Goal: Task Accomplishment & Management: Complete application form

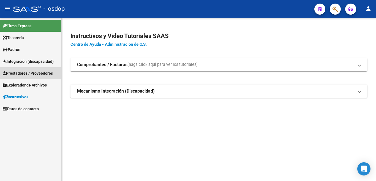
click at [49, 71] on span "Prestadores / Proveedores" at bounding box center [28, 73] width 50 height 6
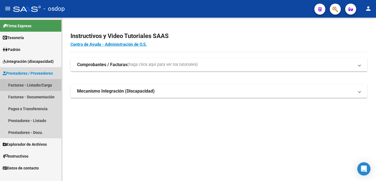
click at [50, 81] on link "Facturas - Listado/Carga" at bounding box center [30, 85] width 61 height 12
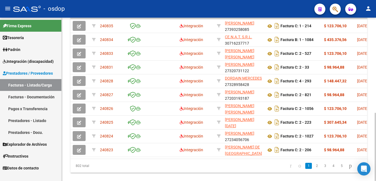
scroll to position [228, 0]
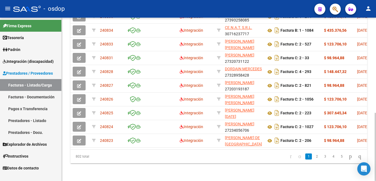
click at [376, 135] on div at bounding box center [374, 147] width 1 height 68
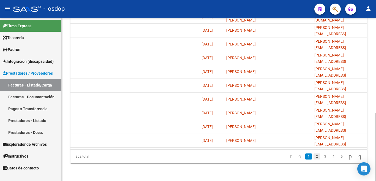
click at [314, 155] on li "2" at bounding box center [317, 156] width 8 height 9
click at [313, 156] on link "2" at bounding box center [316, 156] width 7 height 6
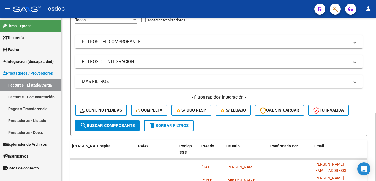
scroll to position [63, 0]
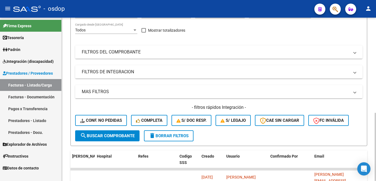
click at [104, 54] on mat-panel-title "FILTROS DEL COMPROBANTE" at bounding box center [215, 52] width 267 height 6
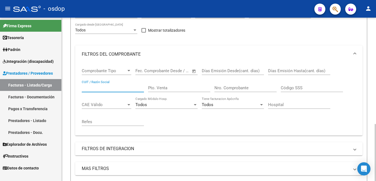
click at [118, 85] on input "CUIT / Razón Social" at bounding box center [113, 87] width 62 height 5
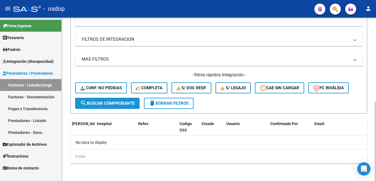
click at [98, 106] on button "search Buscar Comprobante" at bounding box center [107, 103] width 64 height 11
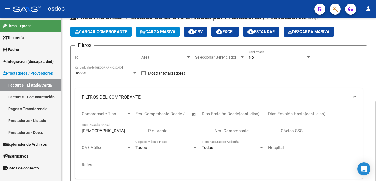
scroll to position [7, 0]
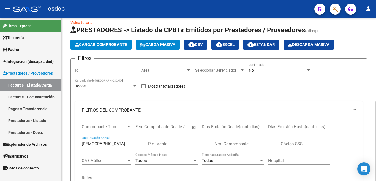
click at [95, 144] on input "[DEMOGRAPHIC_DATA]" at bounding box center [113, 143] width 62 height 5
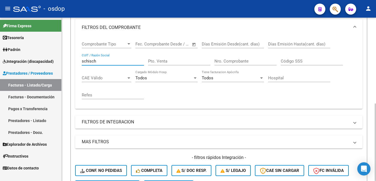
scroll to position [144, 0]
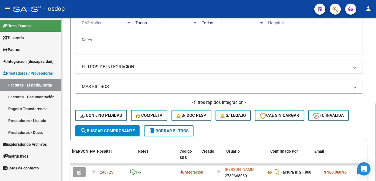
type input "schisch"
click at [96, 132] on span "search Buscar Comprobante" at bounding box center [107, 130] width 54 height 5
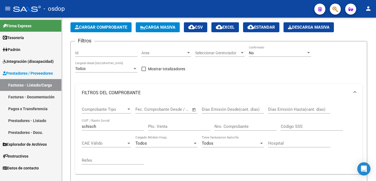
scroll to position [16, 0]
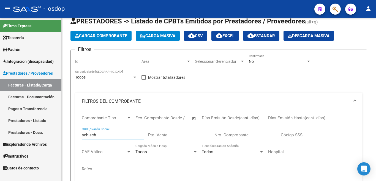
drag, startPoint x: 107, startPoint y: 133, endPoint x: 67, endPoint y: 141, distance: 40.6
click at [67, 141] on div "Video tutorial PRESTADORES -> Listado de CPBTs Emitidos por Prestadores / Prove…" at bounding box center [219, 171] width 314 height 339
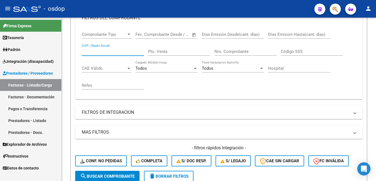
scroll to position [138, 0]
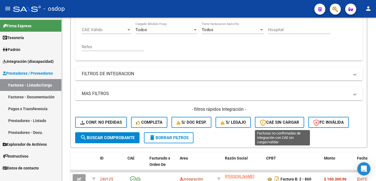
click at [282, 120] on span "CAE SIN CARGAR" at bounding box center [279, 122] width 39 height 5
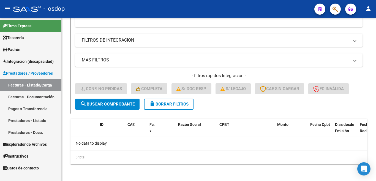
scroll to position [172, 0]
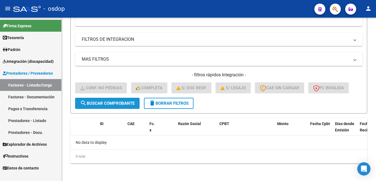
click at [123, 103] on span "search Buscar Comprobante" at bounding box center [107, 103] width 54 height 5
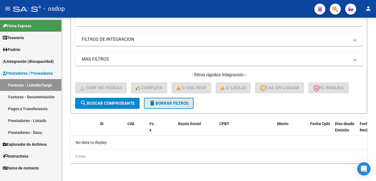
click at [177, 101] on span "delete Borrar Filtros" at bounding box center [169, 103] width 40 height 5
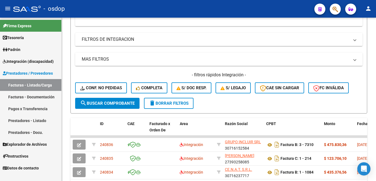
click at [196, 99] on form "Filtros Id Area Area Seleccionar Gerenciador Seleccionar Gerenciador No Confirm…" at bounding box center [218, 3] width 297 height 220
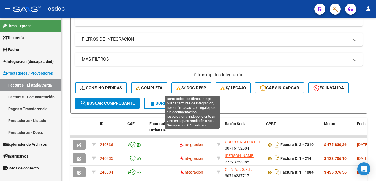
click at [199, 89] on span "S/ Doc Resp." at bounding box center [191, 87] width 30 height 5
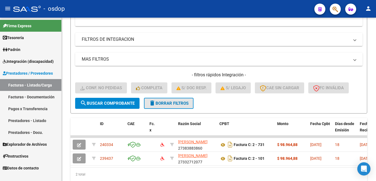
click at [174, 100] on button "delete Borrar Filtros" at bounding box center [169, 103] width 50 height 11
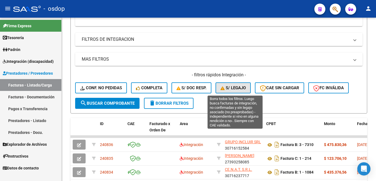
click at [241, 87] on span "S/ legajo" at bounding box center [232, 87] width 25 height 5
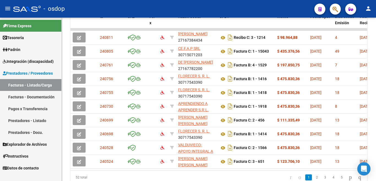
scroll to position [292, 0]
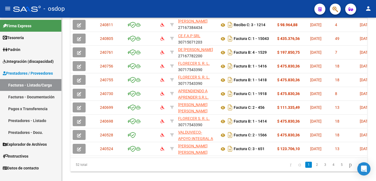
click at [376, 128] on div at bounding box center [374, 152] width 1 height 57
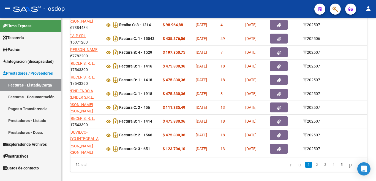
scroll to position [0, 0]
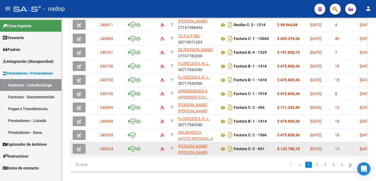
click at [80, 147] on span "button" at bounding box center [79, 148] width 4 height 5
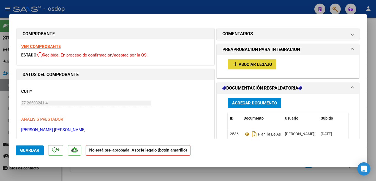
click at [252, 64] on span "Asociar Legajo" at bounding box center [255, 64] width 33 height 5
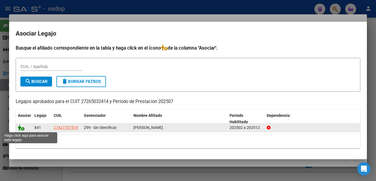
click at [23, 128] on icon at bounding box center [21, 127] width 7 height 6
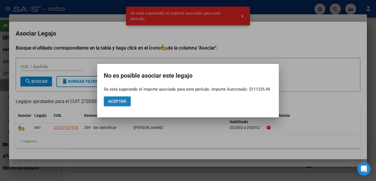
click at [113, 102] on span "Aceptar" at bounding box center [117, 101] width 18 height 5
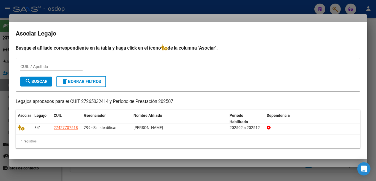
click at [242, 16] on div at bounding box center [188, 90] width 376 height 181
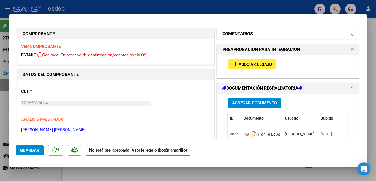
click at [235, 31] on h1 "COMENTARIOS" at bounding box center [237, 34] width 31 height 7
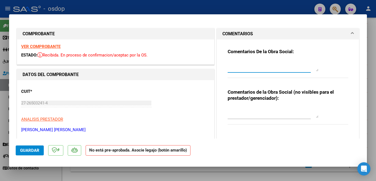
click at [237, 70] on textarea at bounding box center [273, 65] width 91 height 11
click at [243, 112] on textarea at bounding box center [273, 112] width 91 height 11
click at [238, 65] on textarea at bounding box center [273, 65] width 91 height 11
type textarea "Se factura mas de los autorizado."
click at [248, 114] on textarea at bounding box center [273, 112] width 91 height 11
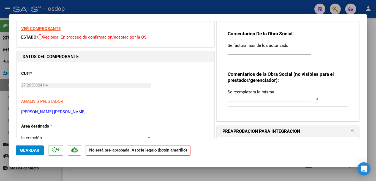
scroll to position [28, 0]
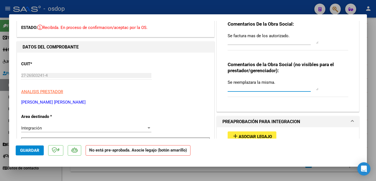
type textarea "Se reemplazara la misma."
click at [35, 152] on span "Guardar" at bounding box center [29, 150] width 19 height 5
click at [136, 9] on div at bounding box center [188, 90] width 376 height 181
type input "$ 0,00"
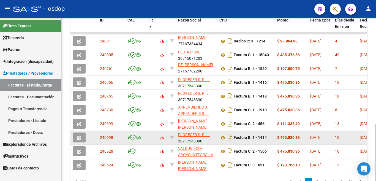
scroll to position [305, 0]
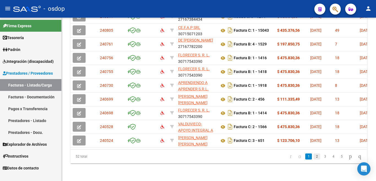
click at [313, 154] on link "2" at bounding box center [316, 156] width 7 height 6
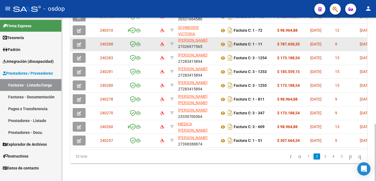
scroll to position [0, 0]
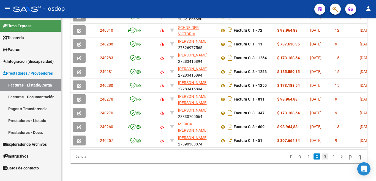
click at [322, 157] on link "3" at bounding box center [325, 156] width 7 height 6
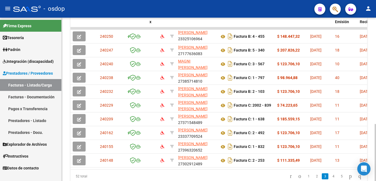
scroll to position [279, 0]
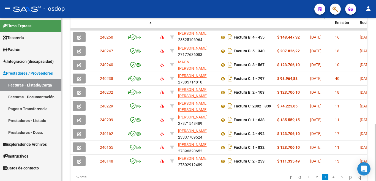
click at [376, 124] on div at bounding box center [374, 152] width 1 height 57
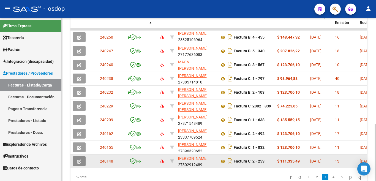
click at [78, 160] on icon "button" at bounding box center [79, 161] width 4 height 4
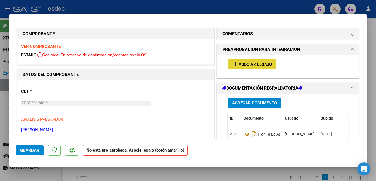
click at [252, 62] on span "add Asociar Legajo" at bounding box center [252, 64] width 40 height 5
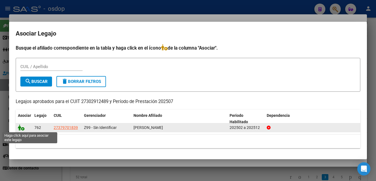
click at [22, 129] on icon at bounding box center [21, 127] width 7 height 6
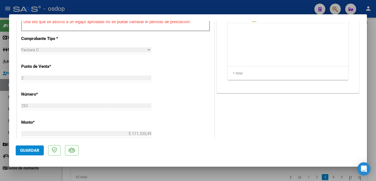
scroll to position [193, 0]
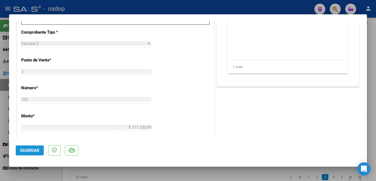
click at [31, 149] on span "Guardar" at bounding box center [29, 150] width 19 height 5
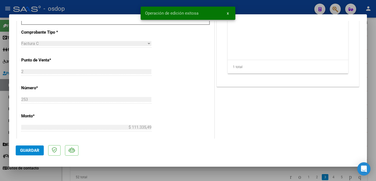
click at [87, 9] on div at bounding box center [188, 90] width 376 height 181
type input "$ 0,00"
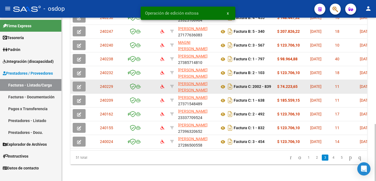
scroll to position [305, 0]
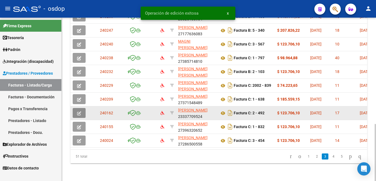
click at [77, 111] on icon "button" at bounding box center [79, 113] width 4 height 4
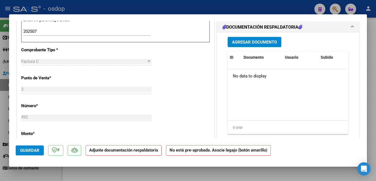
scroll to position [165, 0]
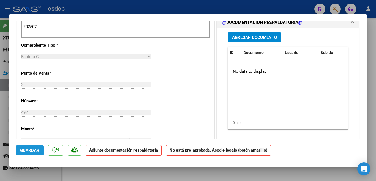
click at [34, 150] on span "Guardar" at bounding box center [29, 150] width 19 height 5
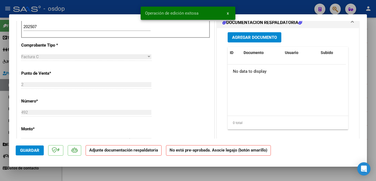
click at [122, 10] on div at bounding box center [188, 90] width 376 height 181
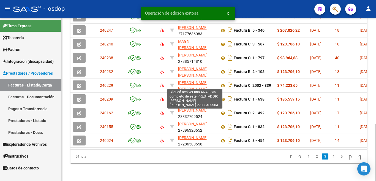
scroll to position [305, 0]
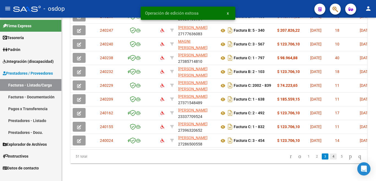
click at [330, 155] on link "4" at bounding box center [333, 156] width 7 height 6
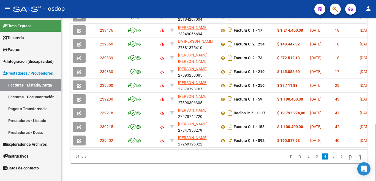
scroll to position [277, 0]
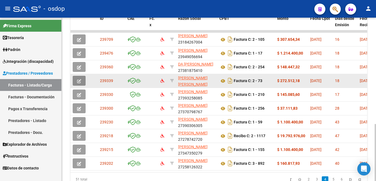
click at [77, 81] on icon "button" at bounding box center [79, 81] width 4 height 4
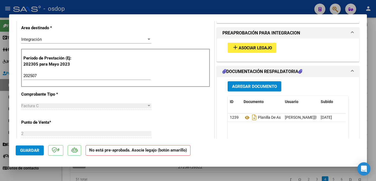
scroll to position [138, 0]
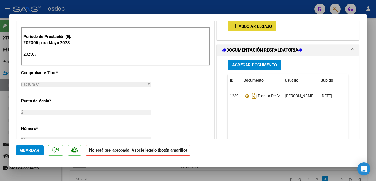
click at [248, 22] on button "add Asociar Legajo" at bounding box center [252, 26] width 49 height 10
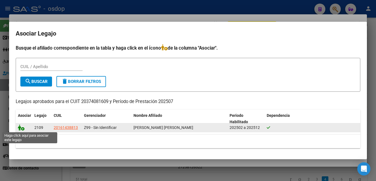
click at [23, 128] on icon at bounding box center [21, 127] width 7 height 6
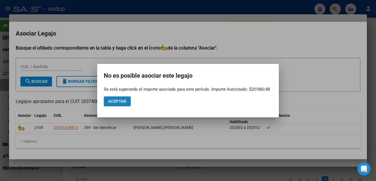
click at [117, 100] on span "Aceptar" at bounding box center [117, 101] width 18 height 5
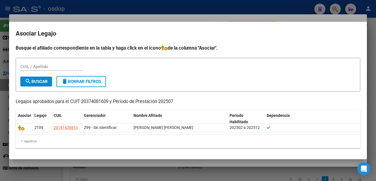
click at [288, 7] on div at bounding box center [188, 90] width 376 height 181
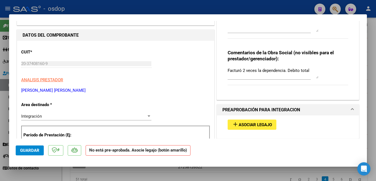
scroll to position [0, 0]
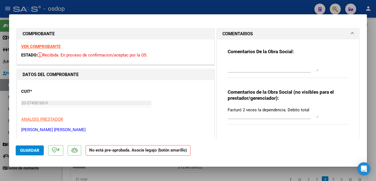
click at [254, 1] on div at bounding box center [188, 90] width 376 height 181
type input "$ 0,00"
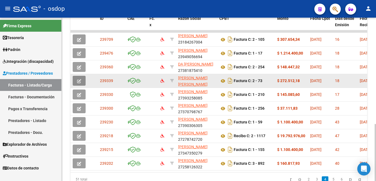
click at [80, 81] on icon "button" at bounding box center [79, 81] width 4 height 4
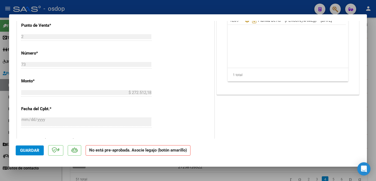
scroll to position [220, 0]
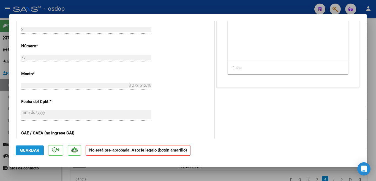
click at [28, 147] on button "Guardar" at bounding box center [30, 150] width 28 height 10
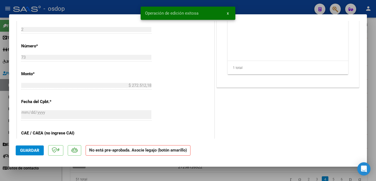
click at [118, 8] on div at bounding box center [188, 90] width 376 height 181
type input "$ 0,00"
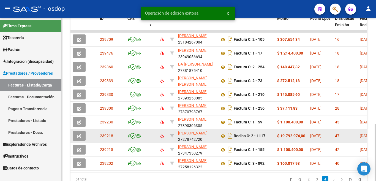
scroll to position [305, 0]
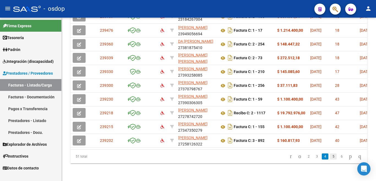
click at [330, 156] on link "5" at bounding box center [333, 156] width 7 height 6
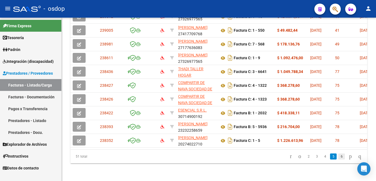
click at [338, 156] on link "6" at bounding box center [341, 156] width 7 height 6
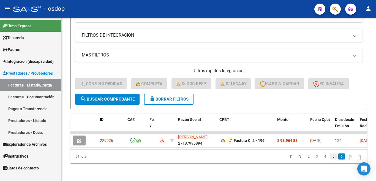
drag, startPoint x: 324, startPoint y: 155, endPoint x: 327, endPoint y: 157, distance: 3.2
click at [325, 156] on ul "2 3 4 5 6" at bounding box center [325, 156] width 78 height 9
click at [330, 157] on link "5" at bounding box center [333, 156] width 7 height 6
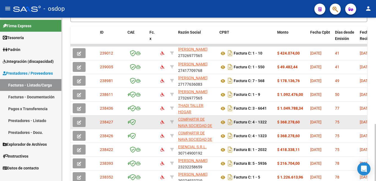
scroll to position [291, 0]
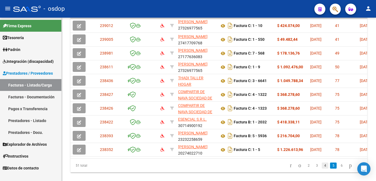
click at [322, 168] on link "4" at bounding box center [325, 165] width 7 height 6
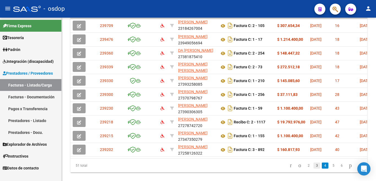
click at [313, 168] on link "3" at bounding box center [316, 165] width 7 height 6
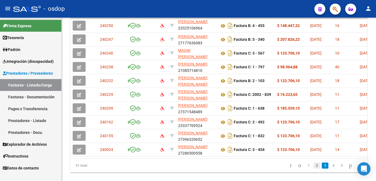
click at [313, 168] on link "2" at bounding box center [316, 165] width 7 height 6
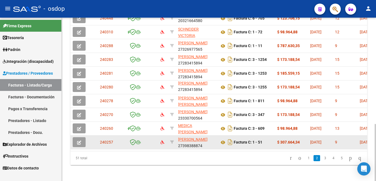
scroll to position [305, 0]
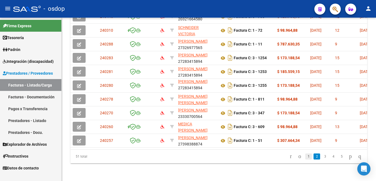
click at [305, 158] on link "1" at bounding box center [308, 156] width 7 height 6
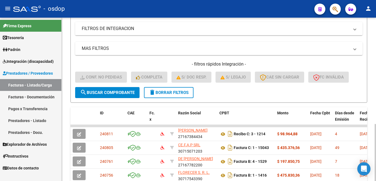
scroll to position [193, 0]
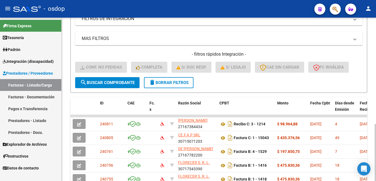
click at [171, 83] on span "delete Borrar Filtros" at bounding box center [169, 82] width 40 height 5
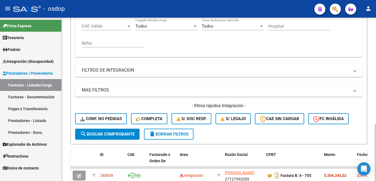
scroll to position [55, 0]
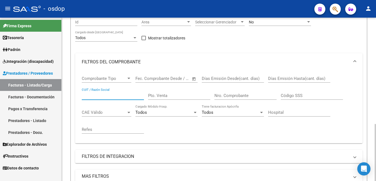
click at [105, 96] on input "CUIT / Razón Social" at bounding box center [113, 95] width 62 height 5
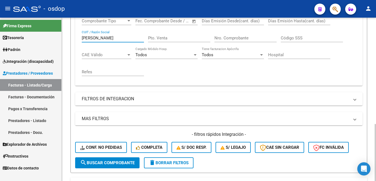
scroll to position [193, 0]
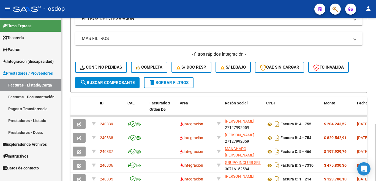
type input "[PERSON_NAME]"
click at [125, 78] on button "search Buscar Comprobante" at bounding box center [107, 82] width 64 height 11
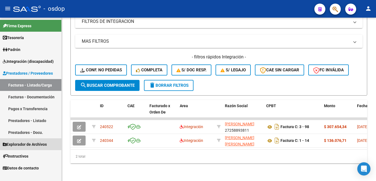
click at [37, 146] on span "Explorador de Archivos" at bounding box center [25, 144] width 44 height 6
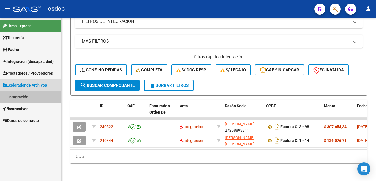
click at [28, 97] on link "Integración" at bounding box center [30, 97] width 61 height 12
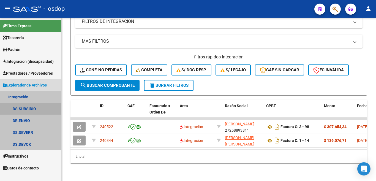
click at [31, 110] on link "DS.SUBSIDIO" at bounding box center [30, 109] width 61 height 12
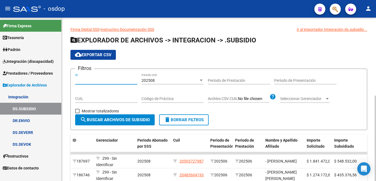
click at [115, 82] on input "ID" at bounding box center [106, 80] width 62 height 5
click at [157, 80] on div "202508" at bounding box center [169, 80] width 57 height 5
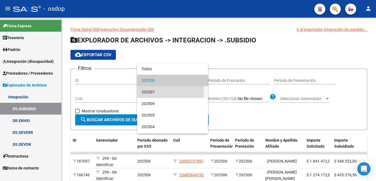
click at [155, 92] on span "202507" at bounding box center [172, 92] width 62 height 12
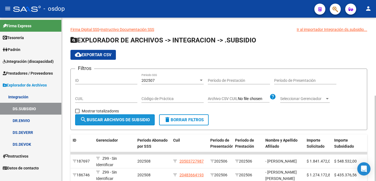
click at [129, 119] on span "search Buscar Archivos de Subsidio" at bounding box center [115, 119] width 70 height 5
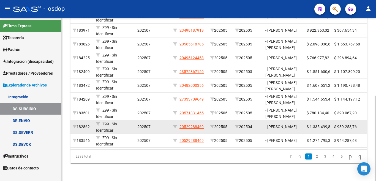
scroll to position [149, 0]
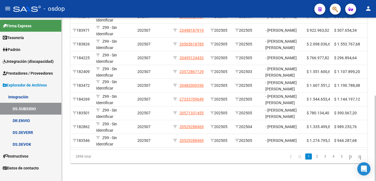
click at [338, 157] on link "5" at bounding box center [341, 156] width 7 height 6
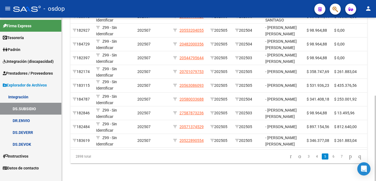
drag, startPoint x: 201, startPoint y: 144, endPoint x: 286, endPoint y: 144, distance: 85.3
click at [286, 144] on datatable-body "183918 Z99 - Sin Identificar 202507 20569779929 202505 202505 - [PERSON_NAME] S…" at bounding box center [218, 78] width 297 height 142
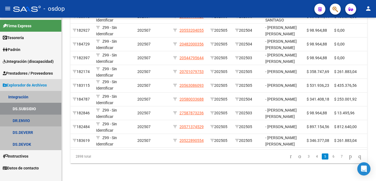
click at [27, 119] on link "DR.ENVIO" at bounding box center [30, 120] width 61 height 12
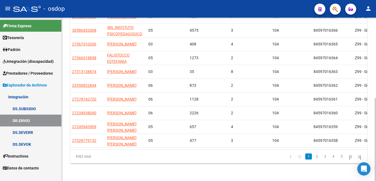
scroll to position [0, 371]
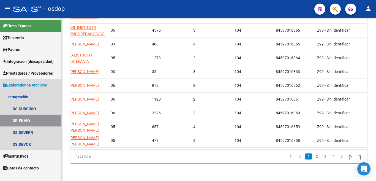
click at [39, 87] on span "Explorador de Archivos" at bounding box center [25, 85] width 44 height 6
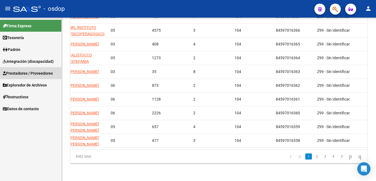
click at [45, 73] on span "Prestadores / Proveedores" at bounding box center [28, 73] width 50 height 6
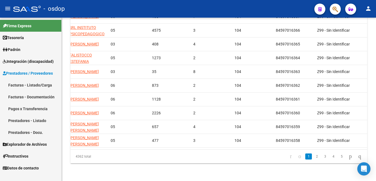
click at [43, 134] on link "Prestadores - Docu." at bounding box center [30, 132] width 61 height 12
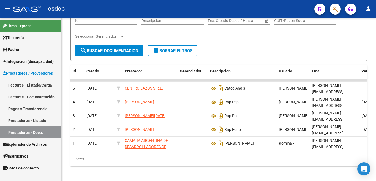
click at [49, 98] on link "Facturas - Documentación" at bounding box center [30, 97] width 61 height 12
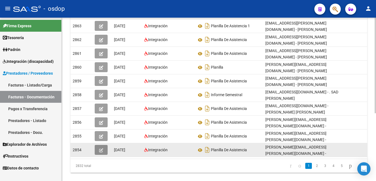
click at [101, 148] on icon "button" at bounding box center [101, 150] width 4 height 4
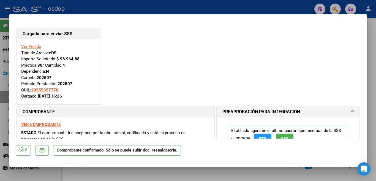
click at [187, 6] on div at bounding box center [188, 90] width 376 height 181
type input "$ 0,00"
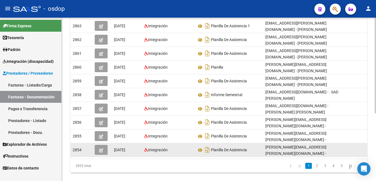
scroll to position [110, 0]
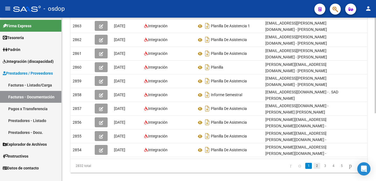
click at [313, 163] on link "2" at bounding box center [316, 166] width 7 height 6
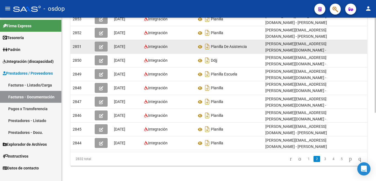
scroll to position [117, 0]
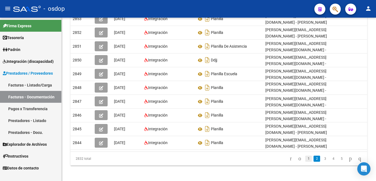
click at [305, 156] on link "1" at bounding box center [308, 158] width 7 height 6
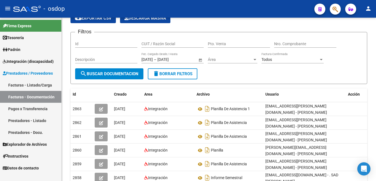
scroll to position [6, 0]
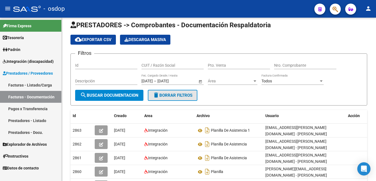
click at [179, 94] on span "delete Borrar Filtros" at bounding box center [173, 95] width 40 height 5
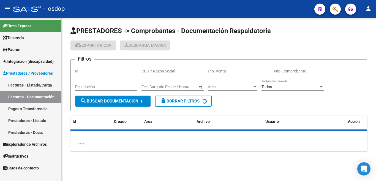
scroll to position [0, 0]
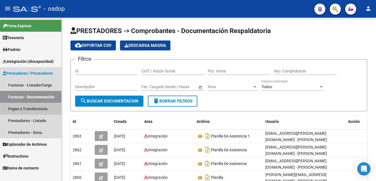
click at [15, 109] on link "Pagos x Transferencia" at bounding box center [30, 109] width 61 height 12
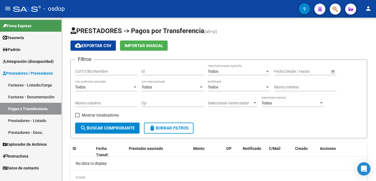
click at [13, 157] on span "Instructivos" at bounding box center [16, 156] width 26 height 6
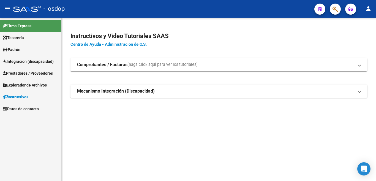
click at [120, 91] on strong "Mecanismo Integración (Discapacidad)" at bounding box center [116, 91] width 78 height 6
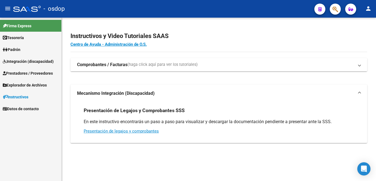
click at [122, 65] on strong "Comprobantes / Facturas" at bounding box center [102, 65] width 50 height 6
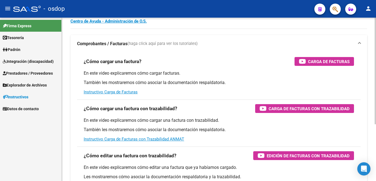
scroll to position [4, 0]
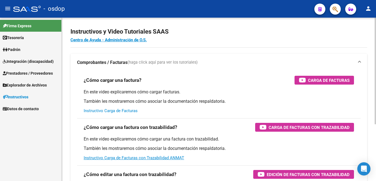
click at [112, 110] on link "Instructivo Carga de Facturas" at bounding box center [111, 110] width 54 height 5
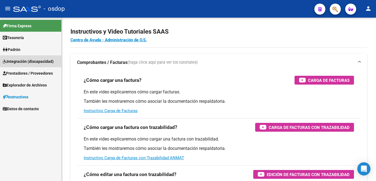
click at [29, 62] on span "Integración (discapacidad)" at bounding box center [28, 61] width 51 height 6
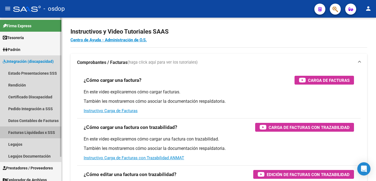
click at [29, 132] on link "Facturas Liquidadas x SSS" at bounding box center [30, 132] width 61 height 12
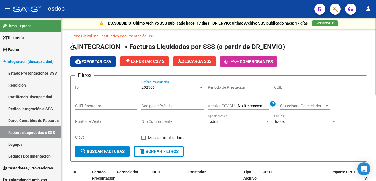
click at [155, 86] on div "202506" at bounding box center [169, 87] width 57 height 5
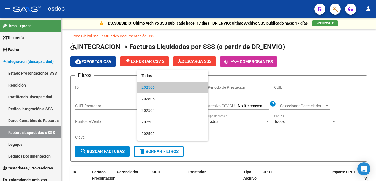
click at [307, 57] on div at bounding box center [188, 90] width 376 height 181
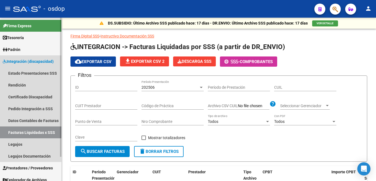
click at [29, 62] on span "Integración (discapacidad)" at bounding box center [28, 61] width 51 height 6
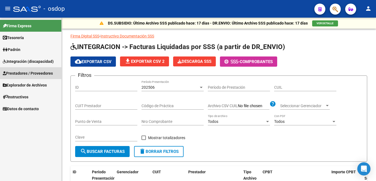
click at [31, 73] on span "Prestadores / Proveedores" at bounding box center [28, 73] width 50 height 6
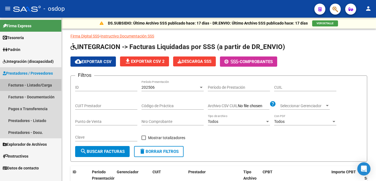
click at [40, 82] on link "Facturas - Listado/Carga" at bounding box center [30, 85] width 61 height 12
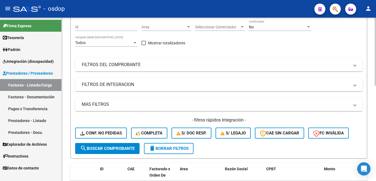
scroll to position [28, 0]
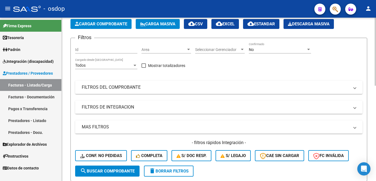
click at [127, 106] on mat-panel-title "FILTROS DE INTEGRACION" at bounding box center [215, 107] width 267 height 6
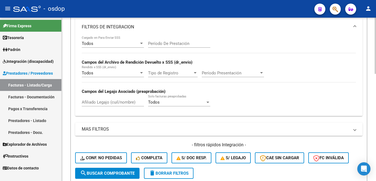
scroll to position [110, 0]
click at [119, 131] on mat-panel-title "MAS FILTROS" at bounding box center [215, 129] width 267 height 6
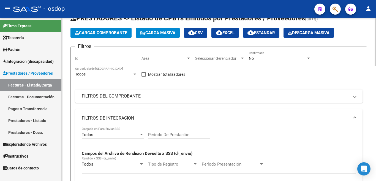
scroll to position [0, 0]
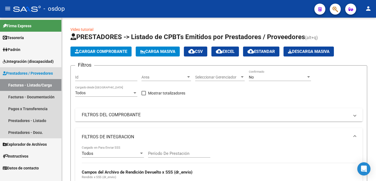
click at [24, 87] on link "Facturas - Listado/Carga" at bounding box center [30, 85] width 61 height 12
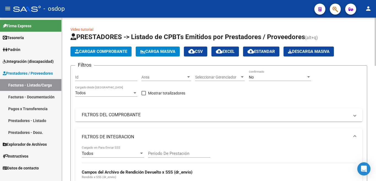
click at [121, 137] on mat-panel-title "FILTROS DE INTEGRACION" at bounding box center [215, 137] width 267 height 6
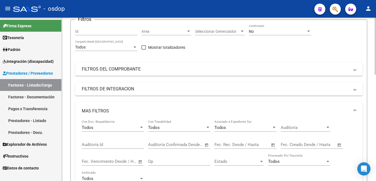
scroll to position [83, 0]
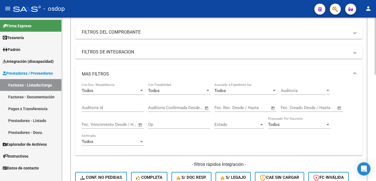
click at [104, 75] on mat-panel-title "MAS FILTROS" at bounding box center [215, 74] width 267 height 6
